Goal: Browse casually: Explore the website without a specific task or goal

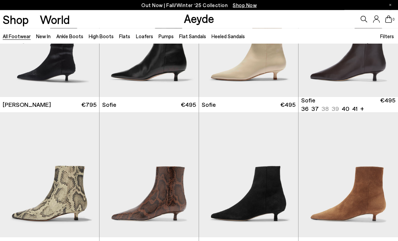
scroll to position [1753, 0]
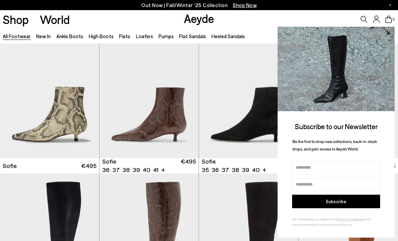
scroll to position [1813, 0]
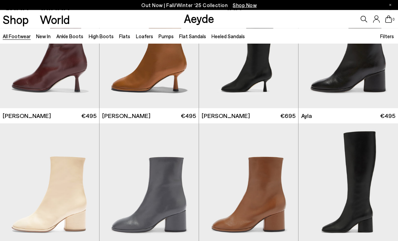
scroll to position [2861, 0]
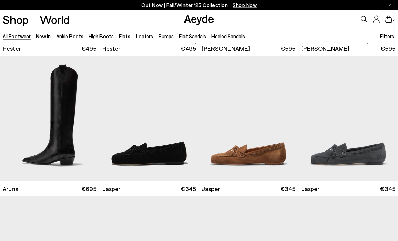
scroll to position [4358, 0]
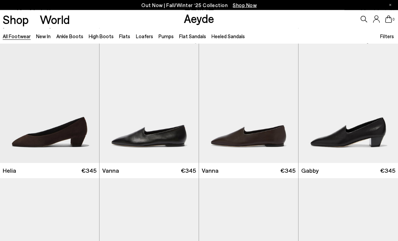
scroll to position [5470, 0]
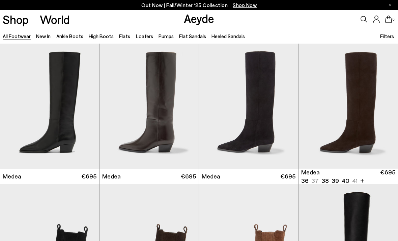
scroll to position [6806, 0]
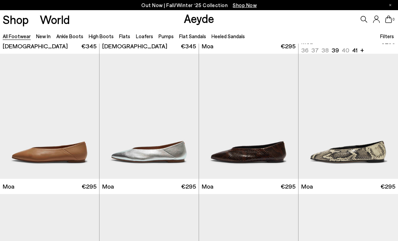
scroll to position [7137, 0]
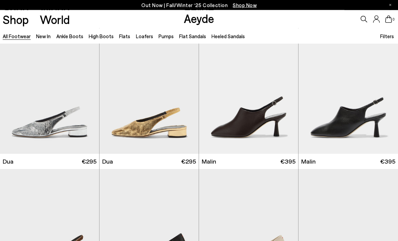
scroll to position [8141, 0]
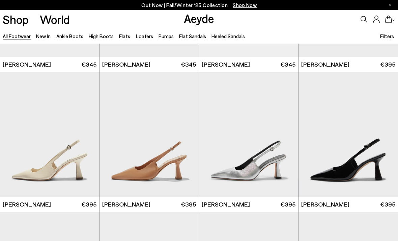
scroll to position [8683, 0]
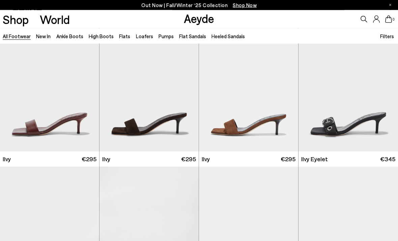
scroll to position [10105, 0]
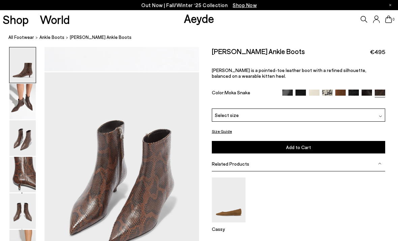
scroll to position [415, 0]
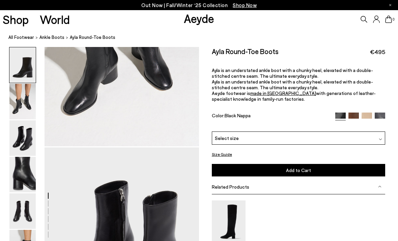
scroll to position [415, 0]
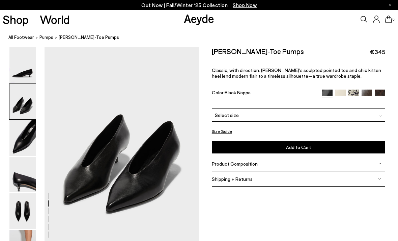
scroll to position [207, 0]
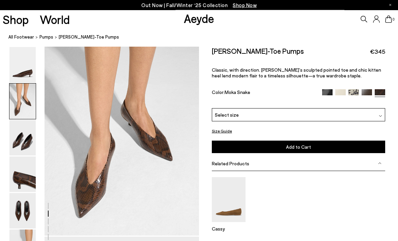
scroll to position [166, 0]
